Goal: Transaction & Acquisition: Obtain resource

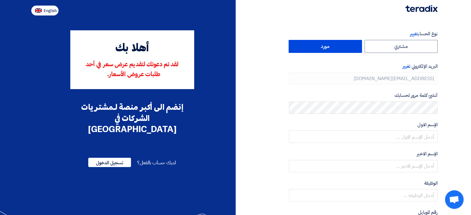
click at [42, 10] on button "English" at bounding box center [44, 11] width 27 height 10
type input "Register"
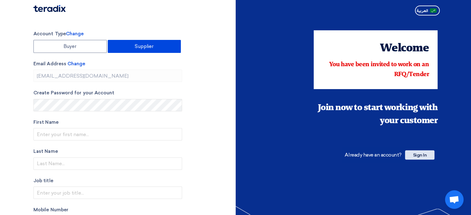
click at [426, 154] on span "Sign In" at bounding box center [419, 154] width 29 height 9
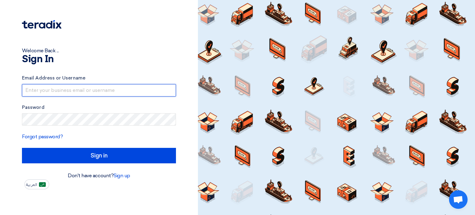
click at [32, 89] on input "text" at bounding box center [99, 90] width 154 height 12
type input "[EMAIL_ADDRESS][DOMAIN_NAME]"
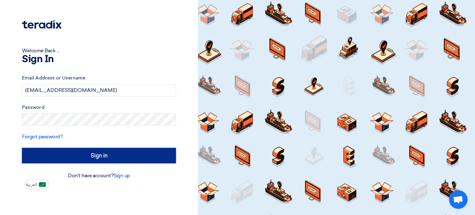
click at [106, 154] on input "Sign in" at bounding box center [99, 155] width 154 height 15
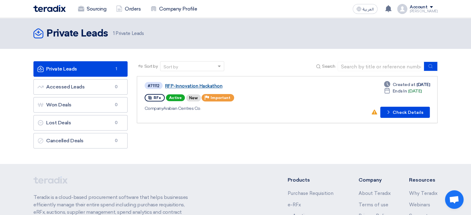
click at [205, 85] on link "RFP-Innovation Hackathon" at bounding box center [242, 86] width 155 height 6
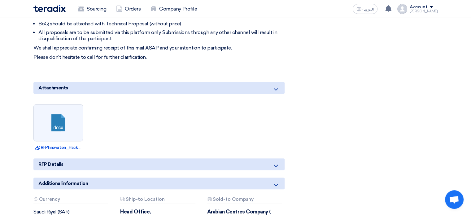
scroll to position [309, 0]
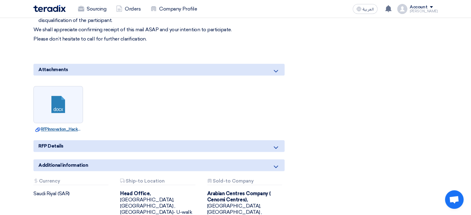
click at [63, 130] on link "Download file RFPInnovation_Hackathon.docx" at bounding box center [58, 129] width 46 height 6
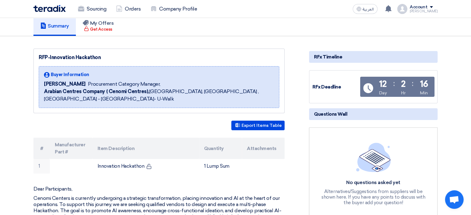
scroll to position [62, 0]
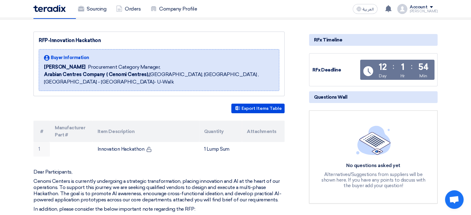
click at [361, 163] on div "No questions asked yet" at bounding box center [373, 165] width 105 height 6
click at [326, 94] on span "Questions Wall" at bounding box center [330, 97] width 33 height 7
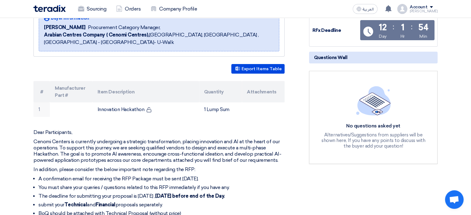
scroll to position [0, 0]
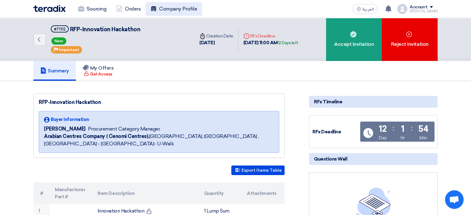
click at [169, 7] on link "Company Profile" at bounding box center [173, 9] width 56 height 14
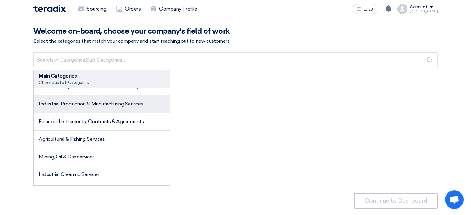
scroll to position [835, 0]
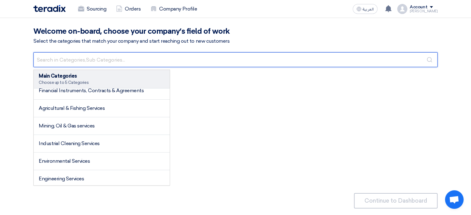
click at [78, 57] on input "text" at bounding box center [235, 59] width 404 height 15
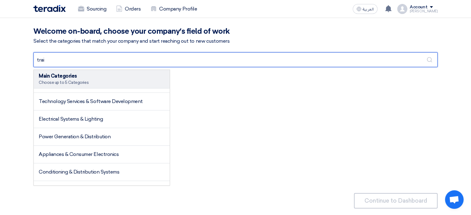
scroll to position [0, 0]
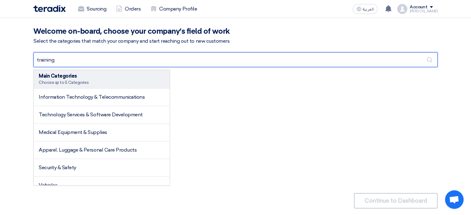
type input "training"
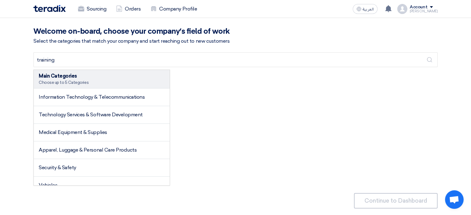
click at [429, 58] on use at bounding box center [429, 59] width 5 height 5
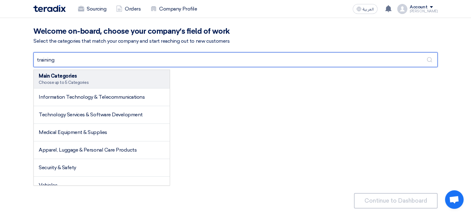
click at [86, 62] on input "training" at bounding box center [235, 59] width 404 height 15
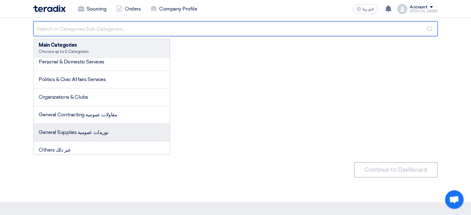
scroll to position [965, 0]
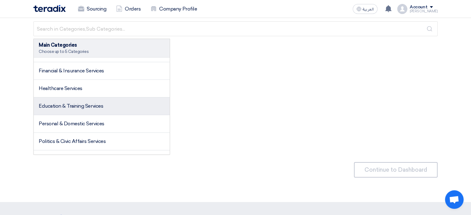
click at [103, 103] on span "Education & Training Services" at bounding box center [71, 106] width 64 height 6
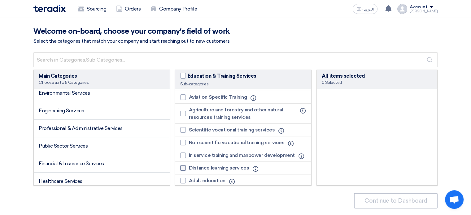
scroll to position [0, 0]
